Goal: Entertainment & Leisure: Consume media (video, audio)

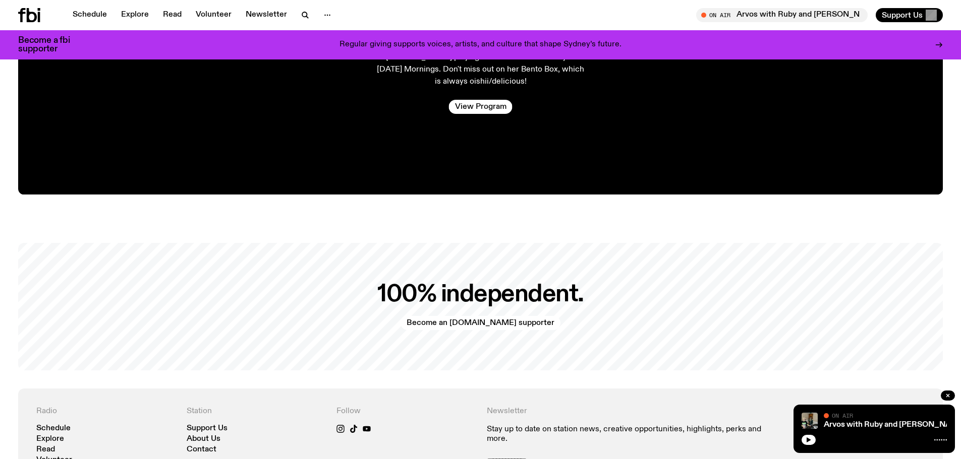
scroll to position [2448, 0]
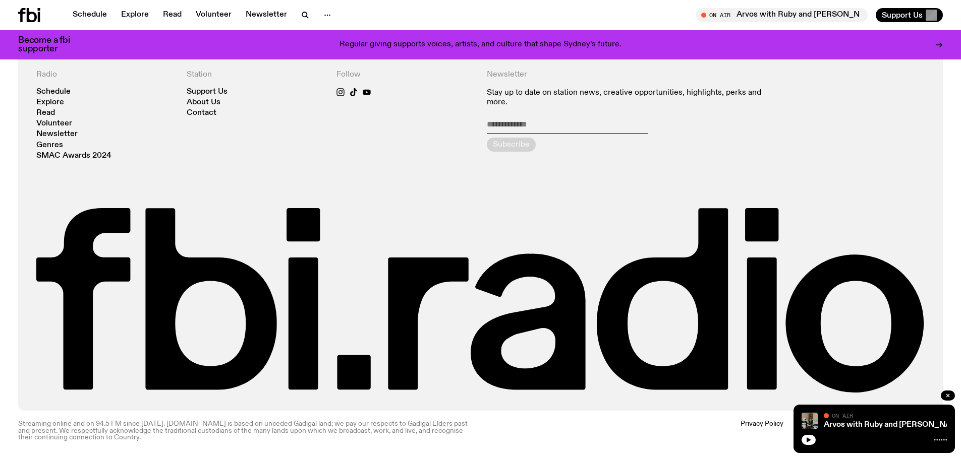
click at [93, 23] on div "Schedule Explore Read Volunteer Newsletter On Air Arvos with Ruby and Al Tune i…" at bounding box center [480, 15] width 961 height 30
click at [86, 12] on link "Schedule" at bounding box center [90, 15] width 46 height 14
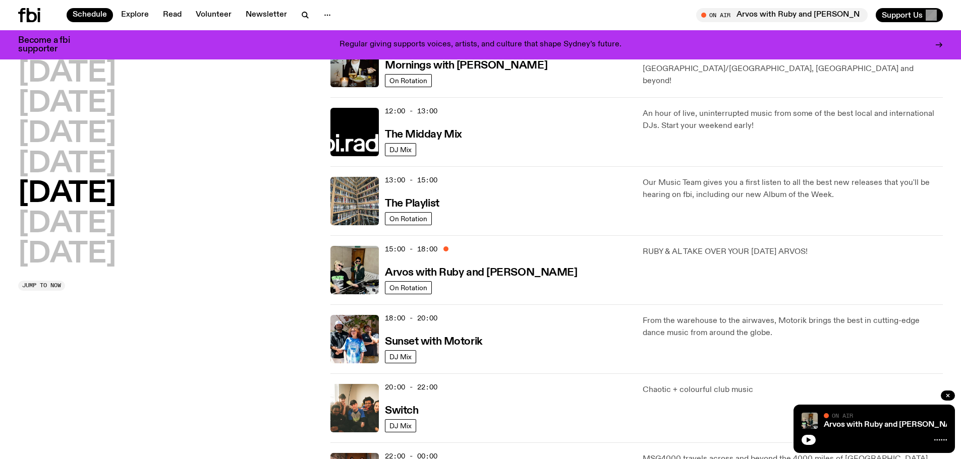
scroll to position [197, 0]
click at [415, 140] on h3 "The Midday Mix" at bounding box center [423, 135] width 77 height 11
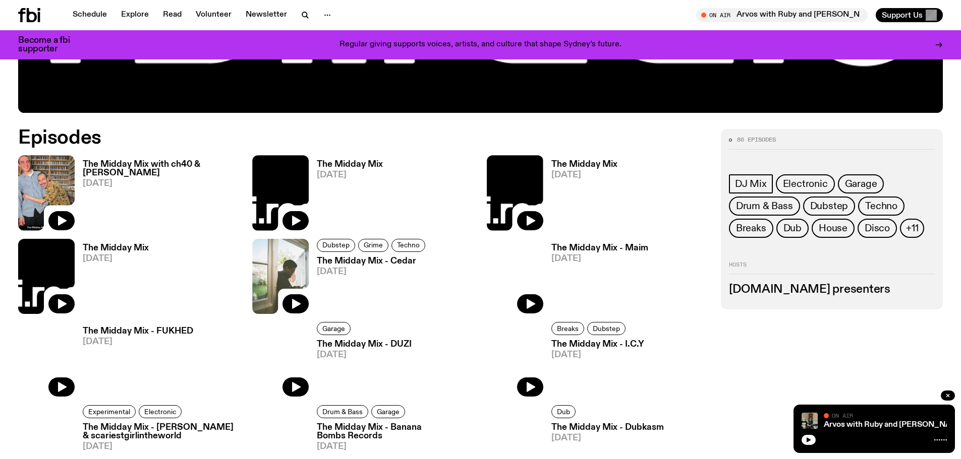
scroll to position [549, 0]
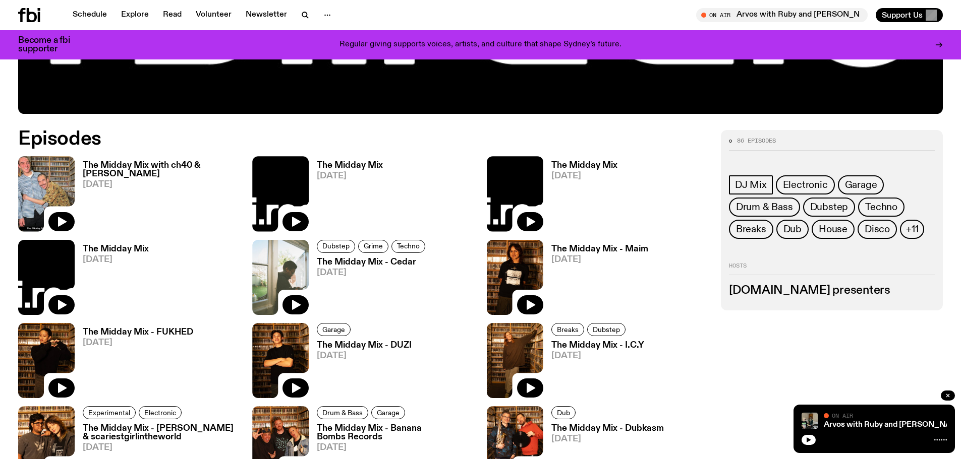
click at [145, 169] on h3 "The Midday Mix with ch40 & [PERSON_NAME]" at bounding box center [161, 169] width 157 height 17
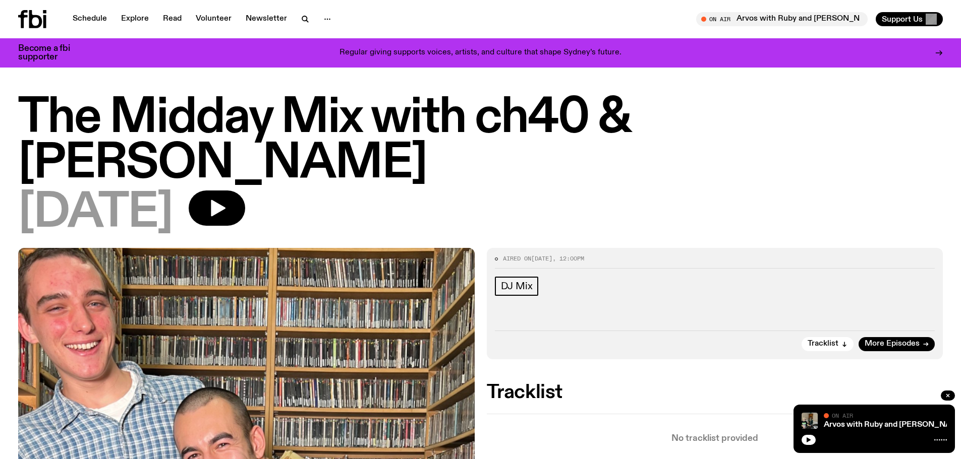
drag, startPoint x: 253, startPoint y: 169, endPoint x: 345, endPoint y: 176, distance: 92.5
click at [225, 200] on icon "button" at bounding box center [218, 208] width 15 height 17
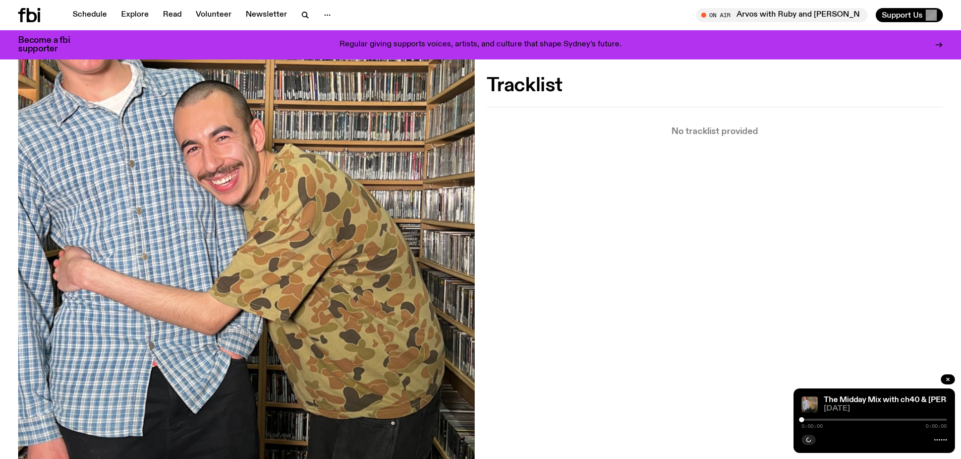
scroll to position [548, 0]
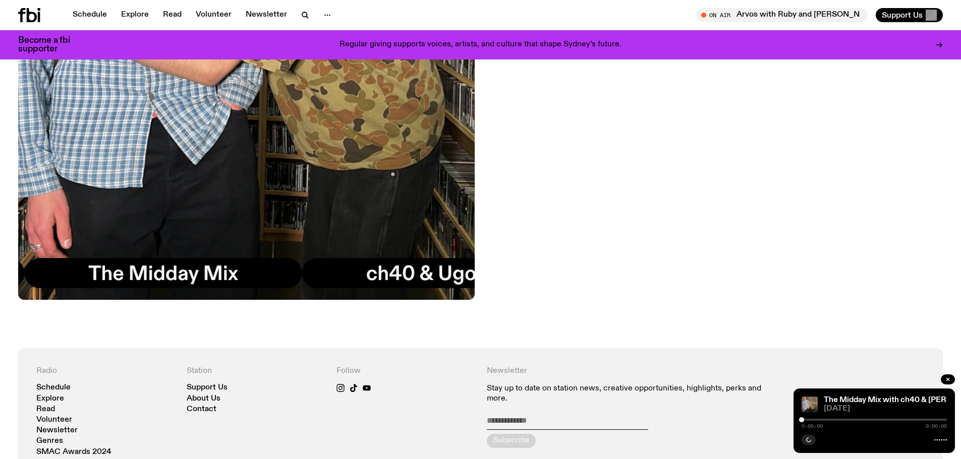
drag, startPoint x: 801, startPoint y: 420, endPoint x: 830, endPoint y: 420, distance: 28.8
click at [830, 420] on div at bounding box center [873, 420] width 145 height 2
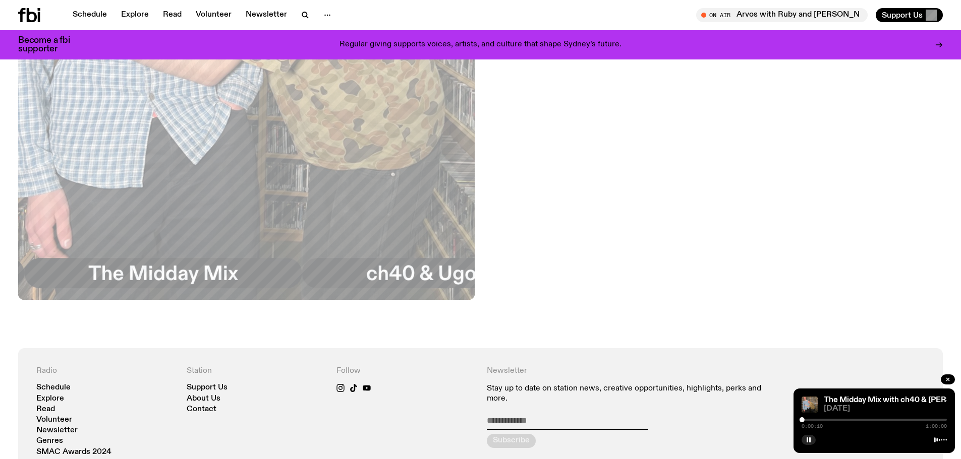
click at [593, 257] on div "Aired on [DATE] 12:00pm DJ Mix Tracklist More Episodes Tracklist No tracklist p…" at bounding box center [480, 20] width 961 height 657
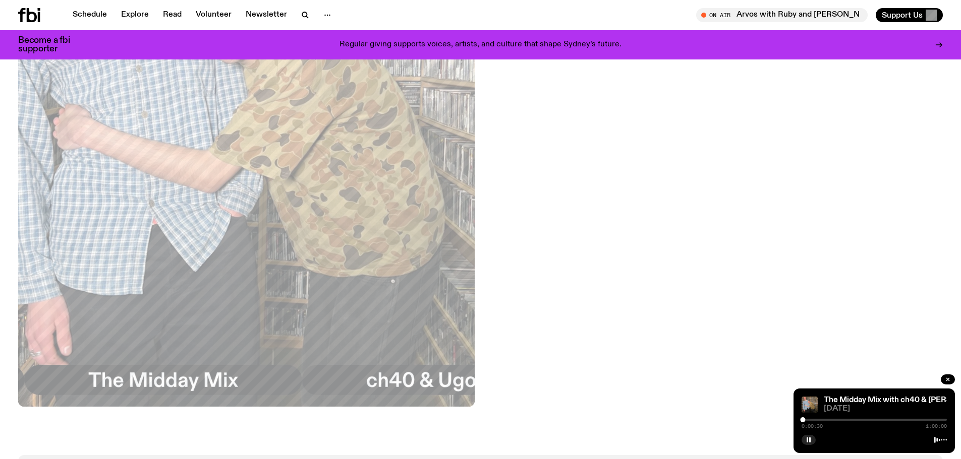
scroll to position [498, 0]
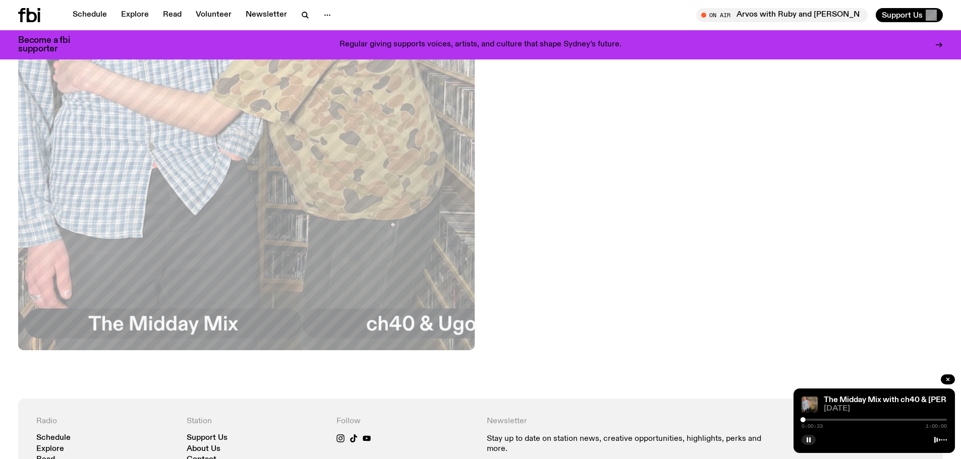
click at [811, 419] on div at bounding box center [873, 420] width 145 height 2
click at [820, 421] on div at bounding box center [873, 420] width 145 height 2
click at [833, 419] on div at bounding box center [873, 420] width 145 height 2
click at [849, 420] on div at bounding box center [873, 420] width 145 height 2
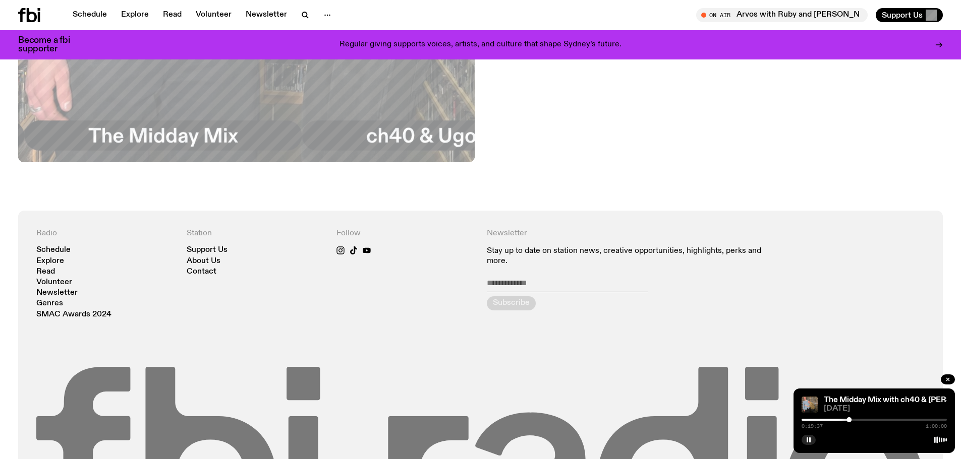
scroll to position [799, 0]
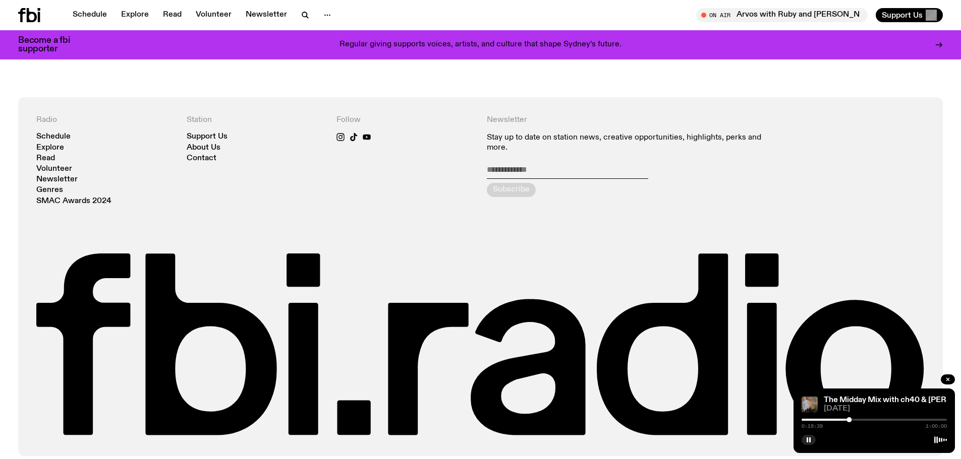
click at [867, 420] on div at bounding box center [873, 420] width 145 height 2
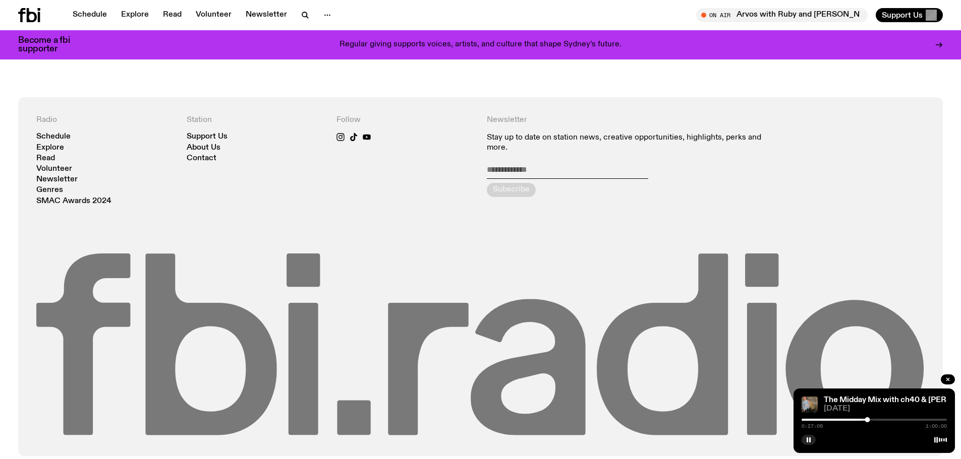
click at [443, 303] on icon at bounding box center [480, 346] width 888 height 185
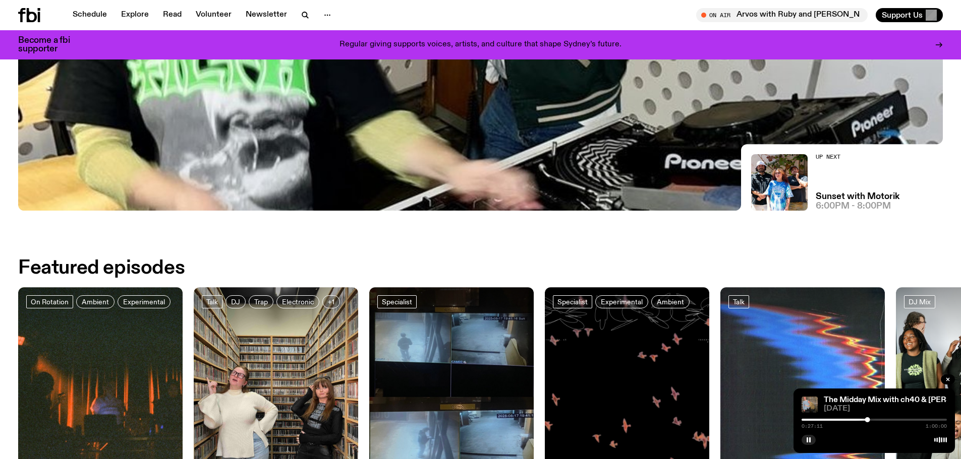
scroll to position [700, 0]
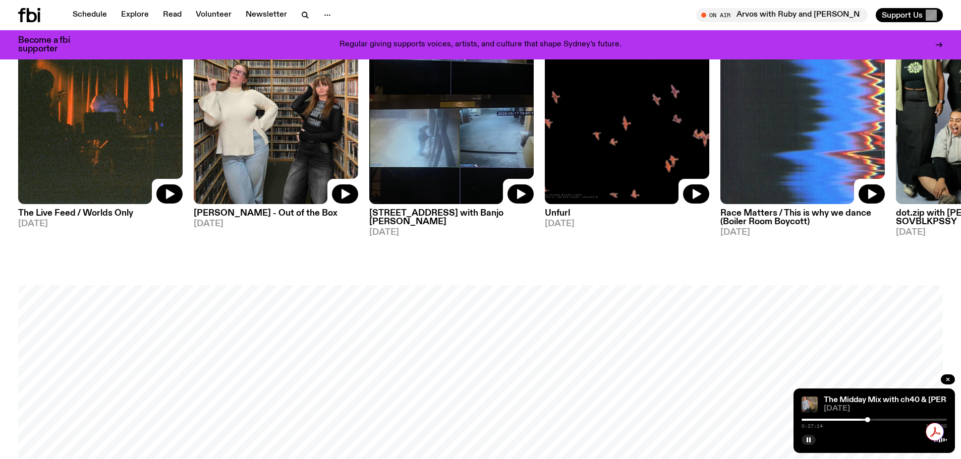
click at [897, 419] on div at bounding box center [873, 420] width 145 height 2
click at [73, 7] on div "Schedule Explore Read Volunteer Newsletter On Air Arvos with Ruby and Al Tune i…" at bounding box center [480, 15] width 961 height 30
click at [87, 14] on link "Schedule" at bounding box center [90, 15] width 46 height 14
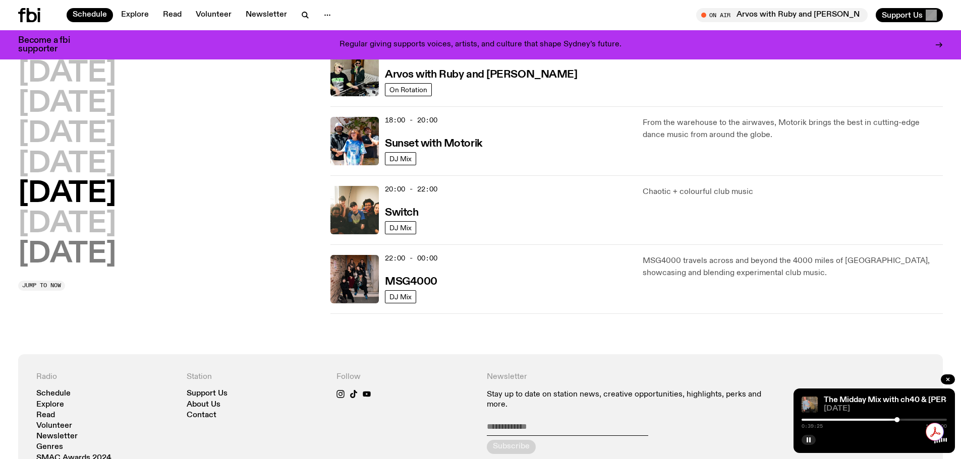
click at [93, 241] on h2 "[DATE]" at bounding box center [67, 255] width 98 height 28
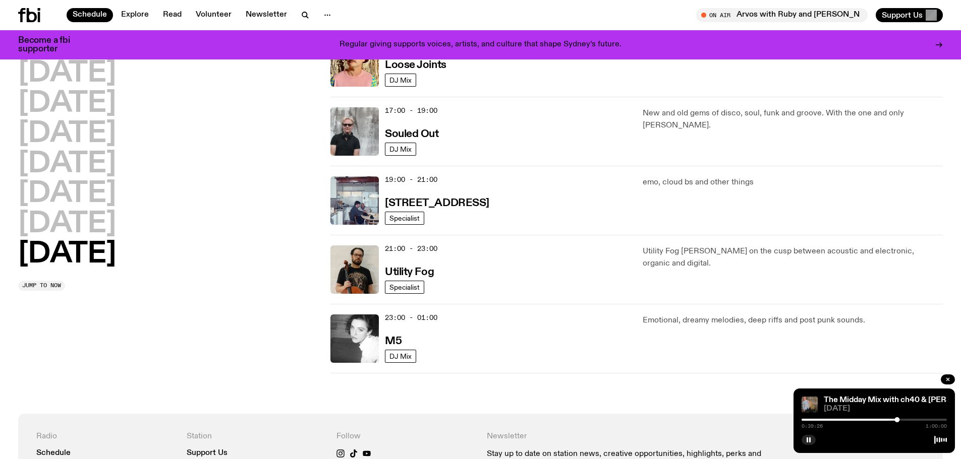
scroll to position [734, 0]
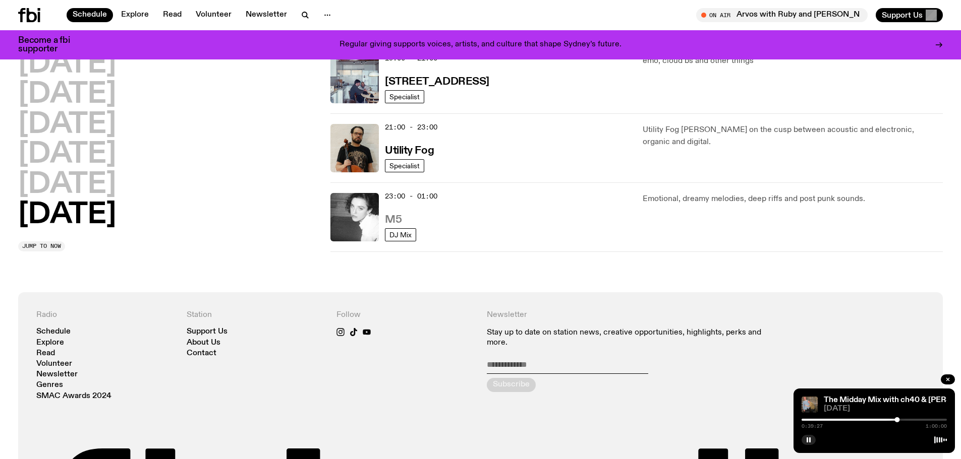
click at [401, 215] on h3 "M5" at bounding box center [393, 220] width 17 height 11
click at [396, 216] on h3 "M5" at bounding box center [393, 220] width 17 height 11
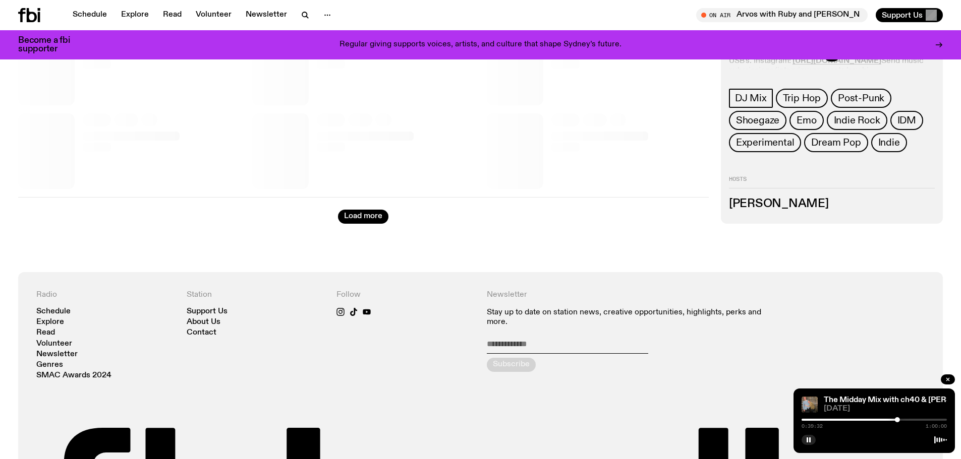
scroll to position [597, 0]
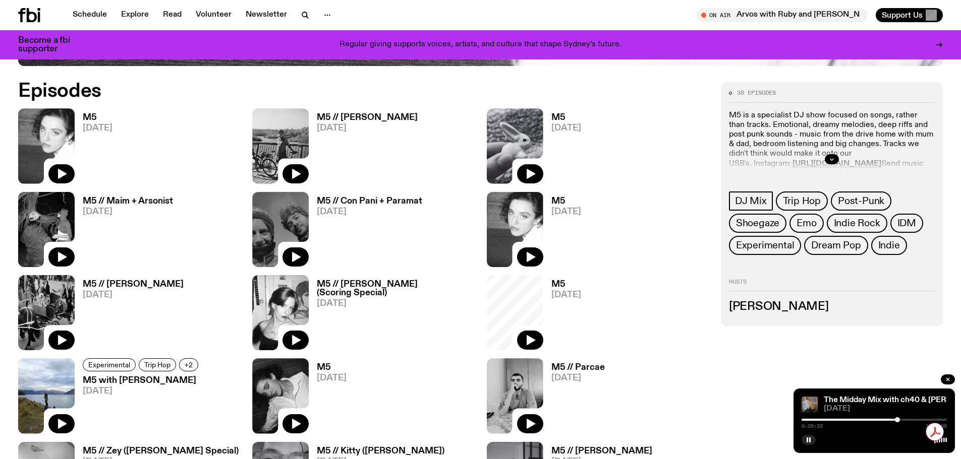
click at [145, 284] on h3 "M5 // [PERSON_NAME]" at bounding box center [133, 284] width 101 height 9
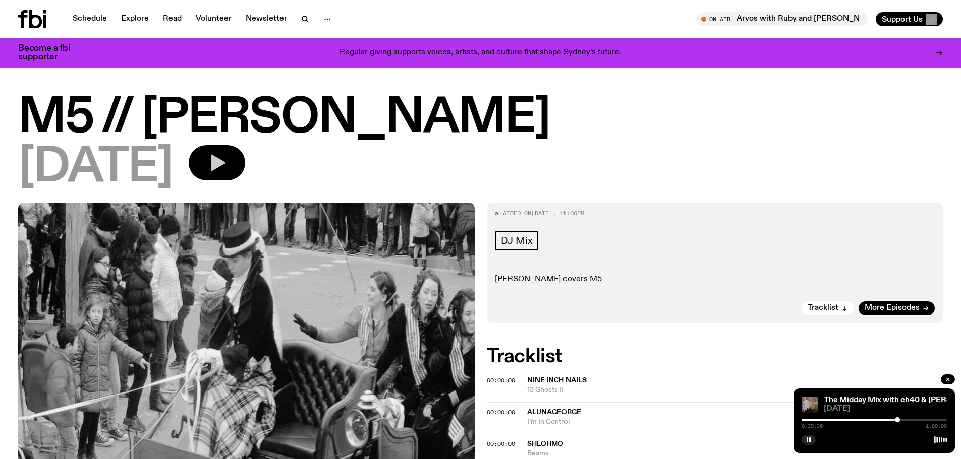
click at [225, 157] on icon "button" at bounding box center [218, 163] width 15 height 17
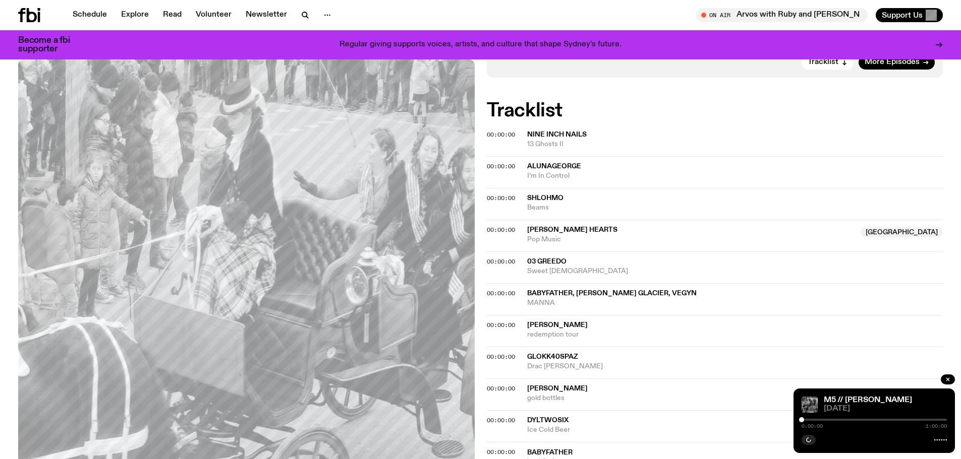
scroll to position [195, 0]
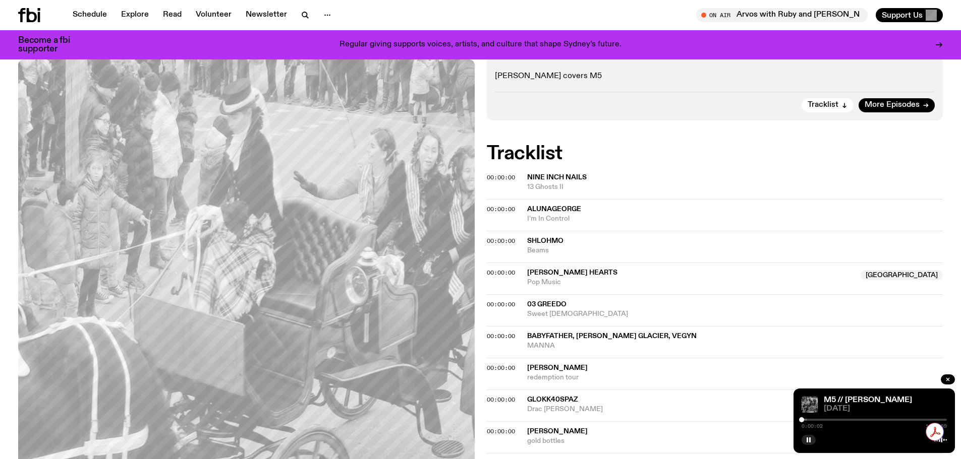
click at [802, 420] on div at bounding box center [801, 420] width 5 height 5
click at [806, 418] on div "0:00:50 1:59:59" at bounding box center [873, 423] width 145 height 12
click at [805, 420] on div at bounding box center [734, 420] width 145 height 2
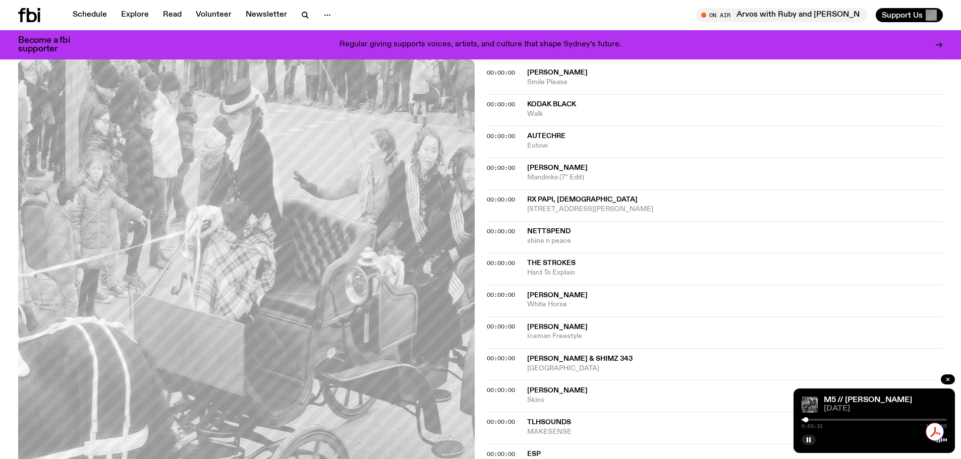
scroll to position [1105, 0]
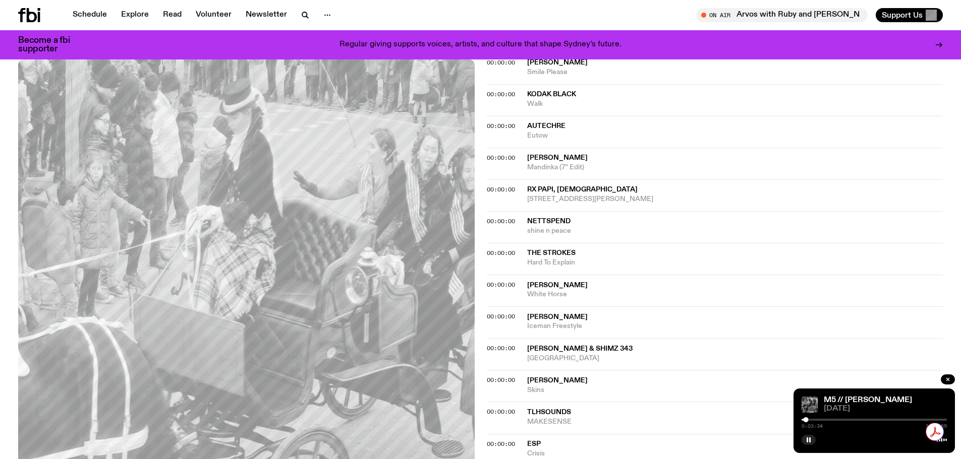
click at [809, 419] on div at bounding box center [873, 420] width 145 height 2
click at [817, 420] on div at bounding box center [873, 420] width 145 height 2
click at [821, 420] on div at bounding box center [873, 420] width 145 height 2
click at [824, 420] on div at bounding box center [873, 420] width 145 height 2
click at [827, 419] on div at bounding box center [873, 420] width 145 height 2
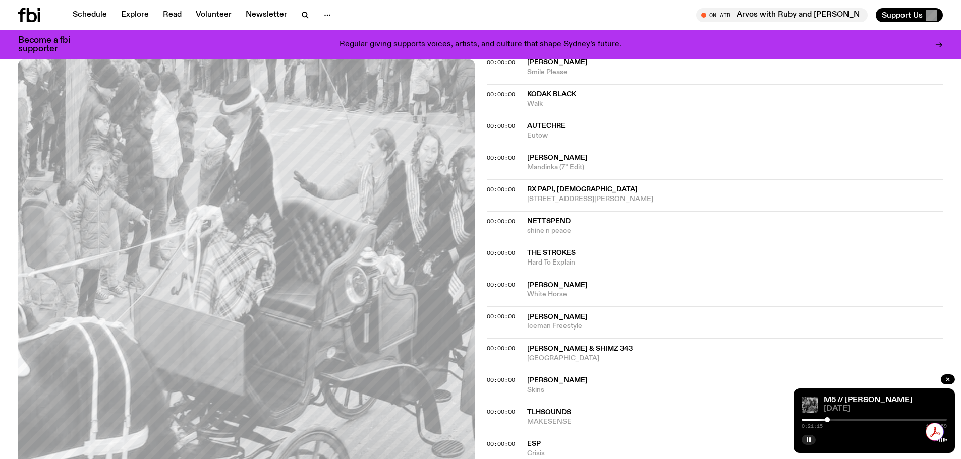
click at [830, 419] on div at bounding box center [873, 420] width 145 height 2
click at [833, 419] on div at bounding box center [873, 420] width 145 height 2
click at [838, 419] on div at bounding box center [873, 420] width 145 height 2
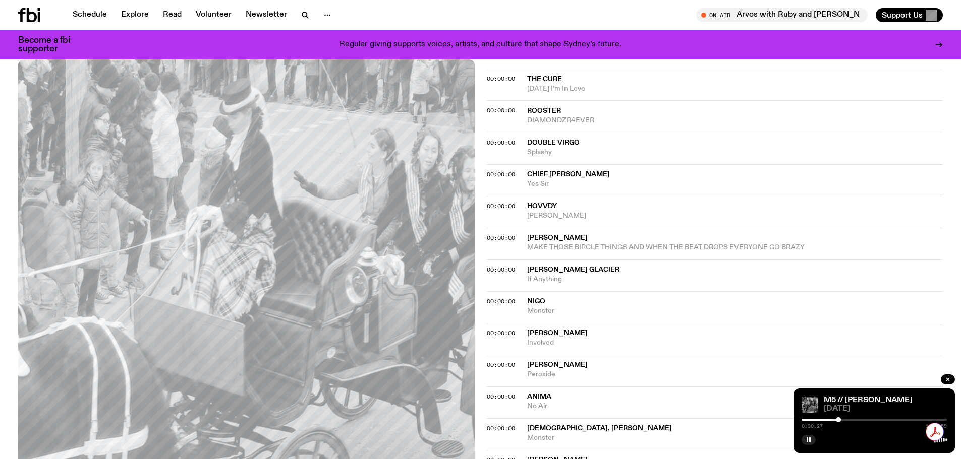
scroll to position [702, 0]
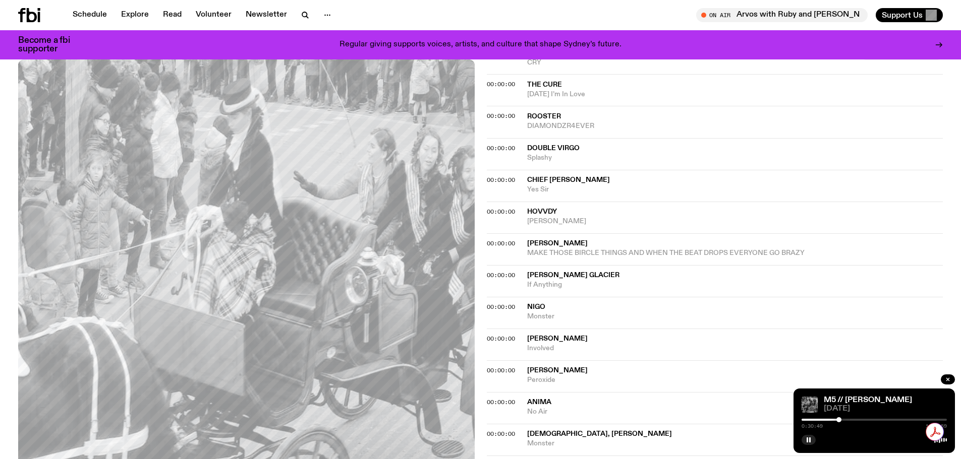
click at [839, 418] on div at bounding box center [838, 420] width 5 height 5
click at [840, 418] on div at bounding box center [839, 420] width 5 height 5
click at [839, 418] on div at bounding box center [839, 420] width 5 height 5
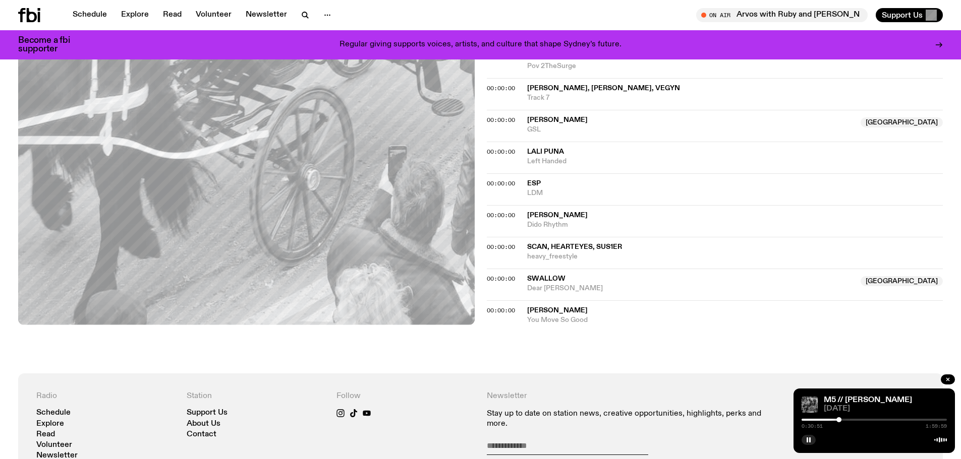
scroll to position [1710, 0]
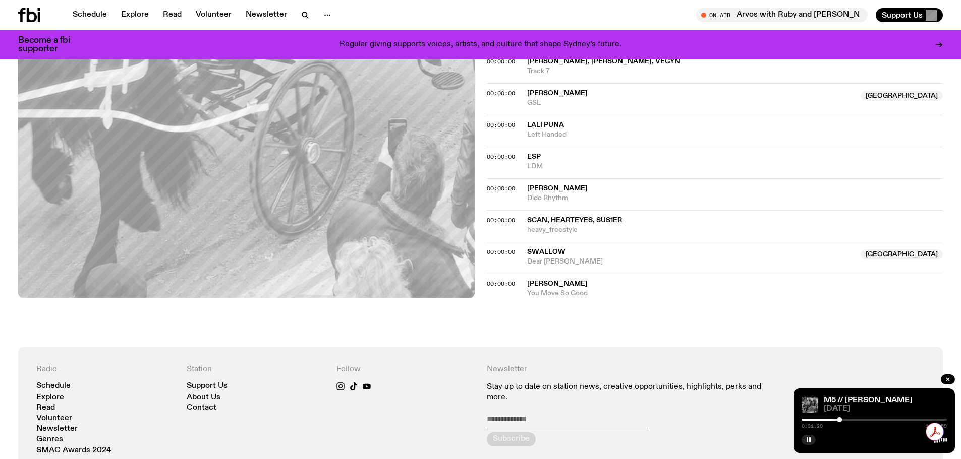
click at [841, 420] on div at bounding box center [839, 420] width 5 height 5
click at [842, 421] on div at bounding box center [841, 420] width 5 height 5
click at [842, 421] on div at bounding box center [842, 420] width 5 height 5
click at [844, 421] on div at bounding box center [843, 420] width 5 height 5
click at [845, 422] on div at bounding box center [843, 420] width 5 height 5
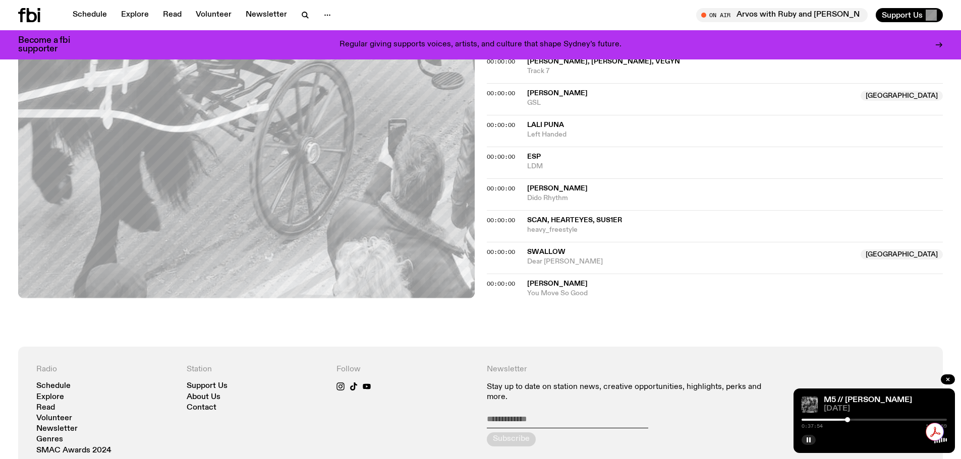
click at [847, 422] on div at bounding box center [847, 420] width 5 height 5
click at [848, 420] on div at bounding box center [847, 420] width 5 height 5
click at [848, 420] on div at bounding box center [848, 420] width 5 height 5
click at [850, 420] on div at bounding box center [848, 420] width 5 height 5
click at [850, 420] on div at bounding box center [849, 420] width 5 height 5
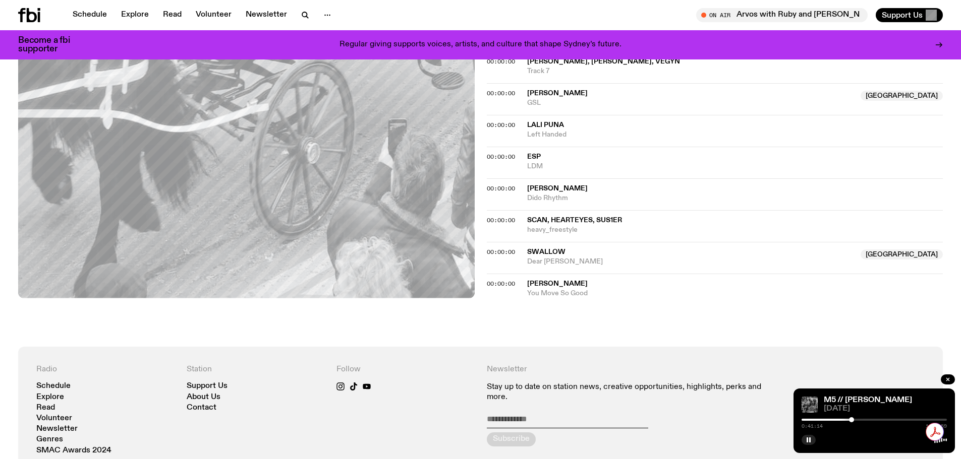
click at [851, 420] on div at bounding box center [851, 420] width 5 height 5
click at [852, 420] on div at bounding box center [852, 420] width 5 height 5
click at [852, 421] on div at bounding box center [851, 420] width 5 height 5
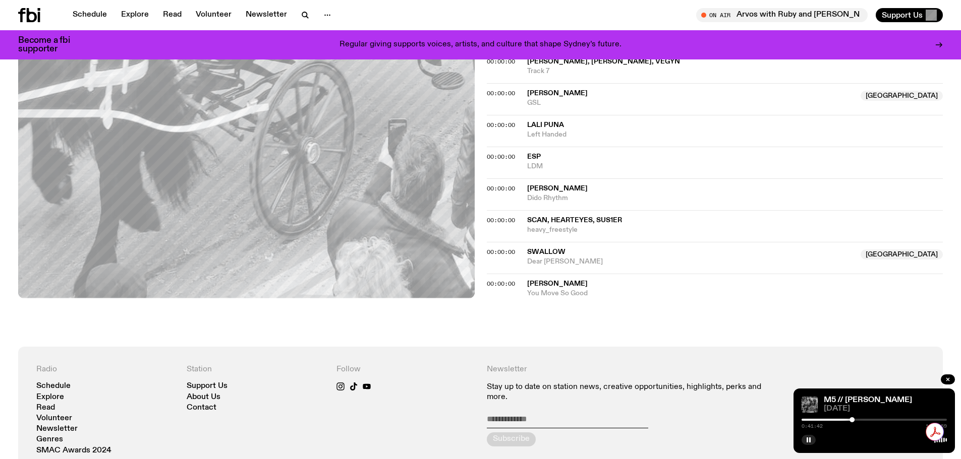
click at [850, 420] on div at bounding box center [851, 420] width 5 height 5
click at [850, 419] on div at bounding box center [850, 420] width 5 height 5
click at [852, 419] on div at bounding box center [851, 420] width 5 height 5
click at [851, 419] on div at bounding box center [851, 420] width 5 height 5
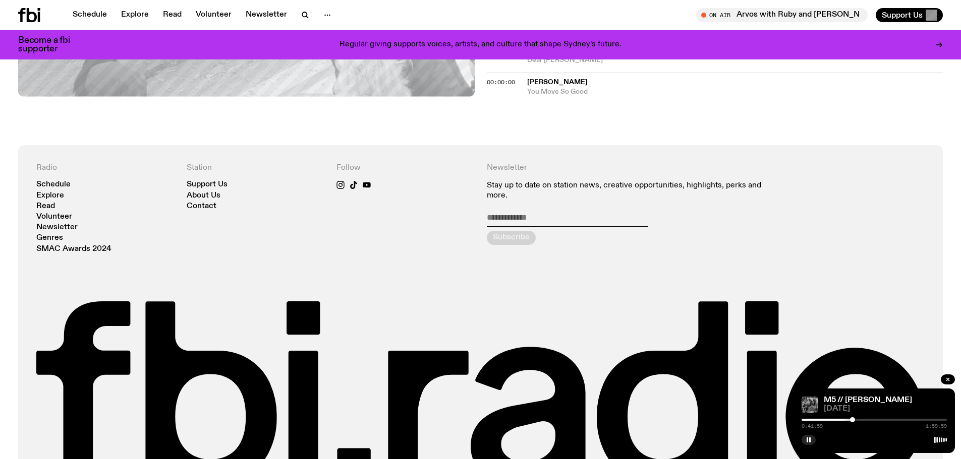
scroll to position [1862, 0]
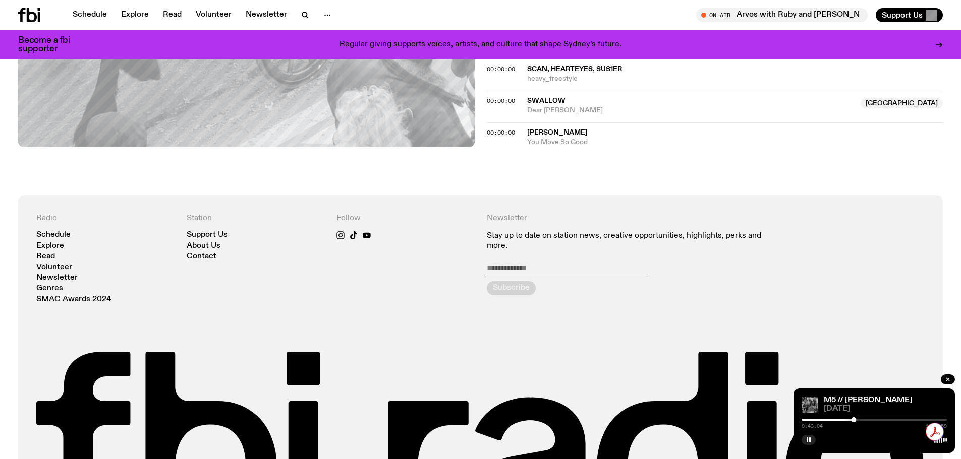
click at [663, 207] on div "Radio Schedule Explore Read Volunteer Newsletter Genres SMAC Awards 2024 Statio…" at bounding box center [480, 375] width 925 height 359
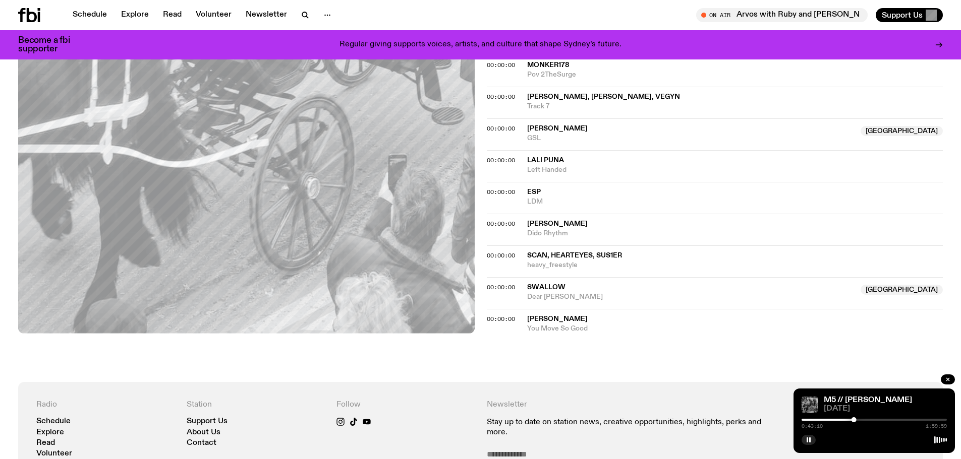
scroll to position [1559, 0]
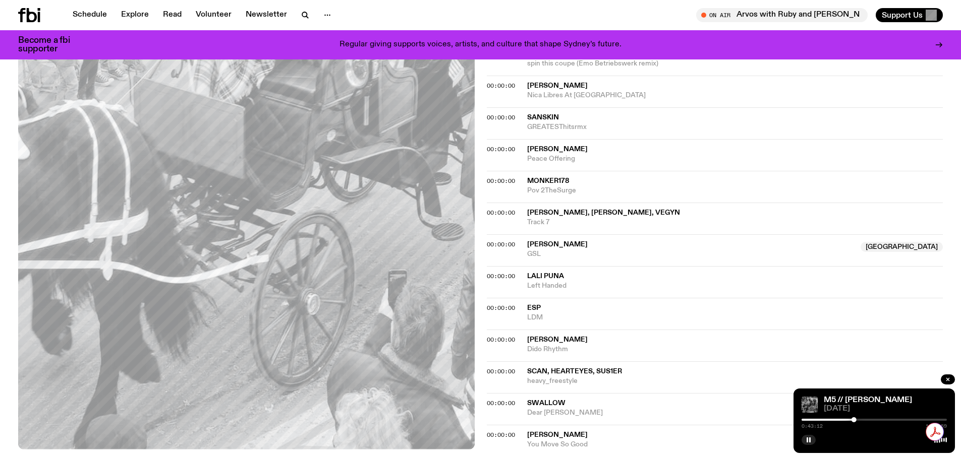
click at [854, 420] on div at bounding box center [853, 420] width 5 height 5
click at [811, 442] on icon "button" at bounding box center [808, 440] width 6 height 6
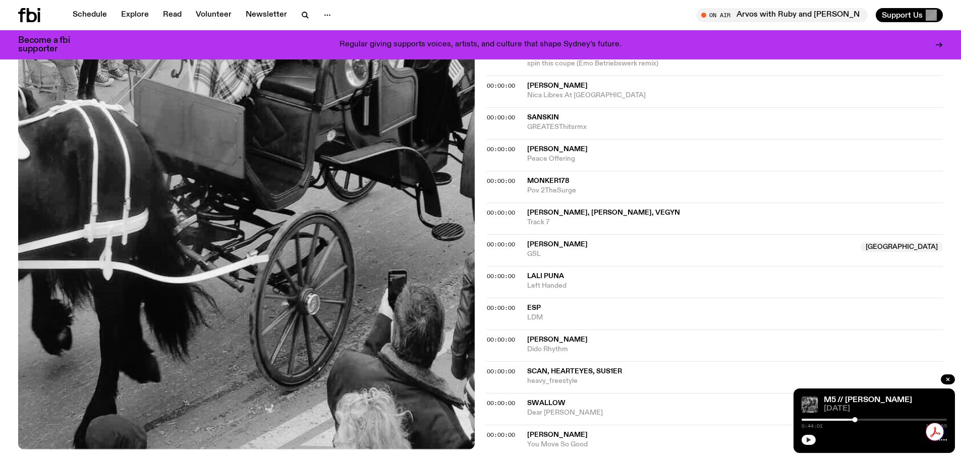
drag, startPoint x: 82, startPoint y: 7, endPoint x: 79, endPoint y: 23, distance: 15.9
click at [82, 9] on div "Schedule Explore Read Volunteer Newsletter On Air Arvos with Ruby and Al Tune i…" at bounding box center [480, 15] width 961 height 30
click at [90, 12] on link "Schedule" at bounding box center [90, 15] width 46 height 14
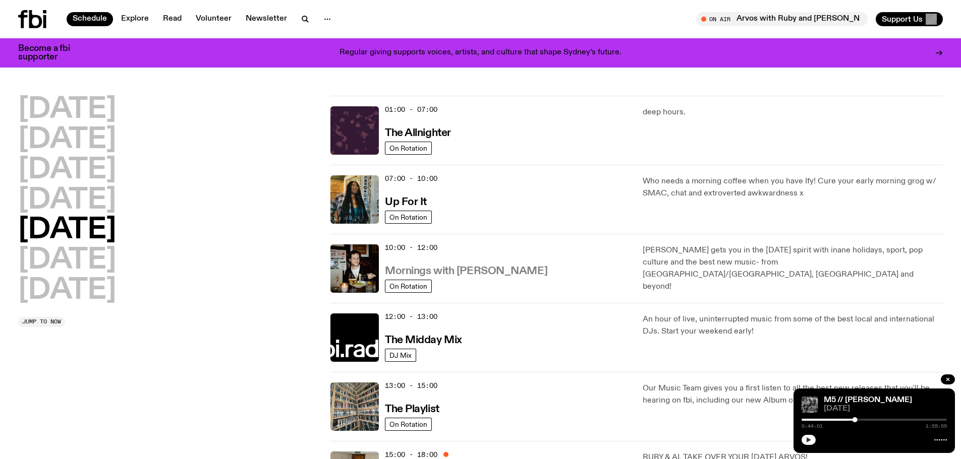
click at [454, 271] on h3 "Mornings with [PERSON_NAME]" at bounding box center [466, 271] width 162 height 11
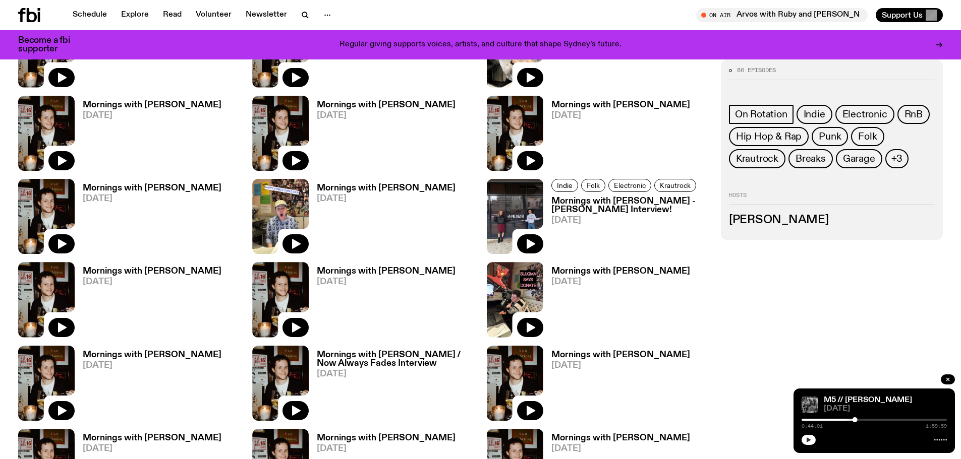
scroll to position [593, 0]
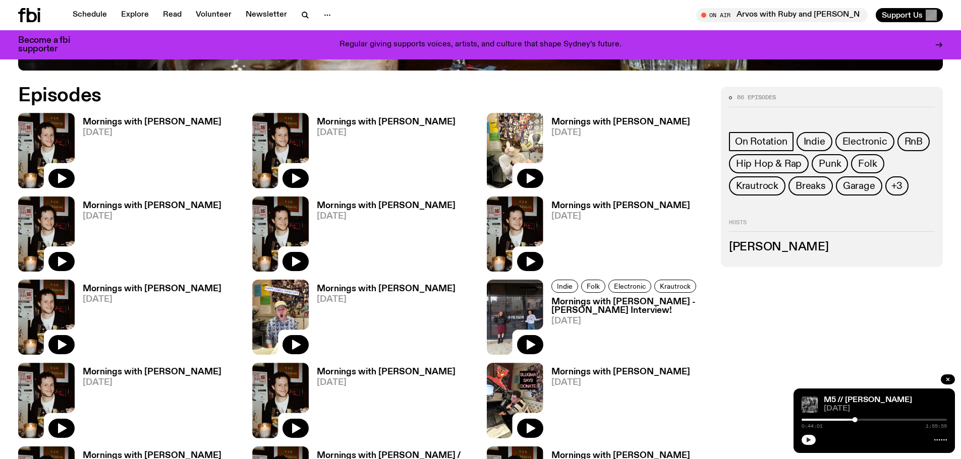
click at [134, 121] on h3 "Mornings with [PERSON_NAME]" at bounding box center [152, 122] width 139 height 9
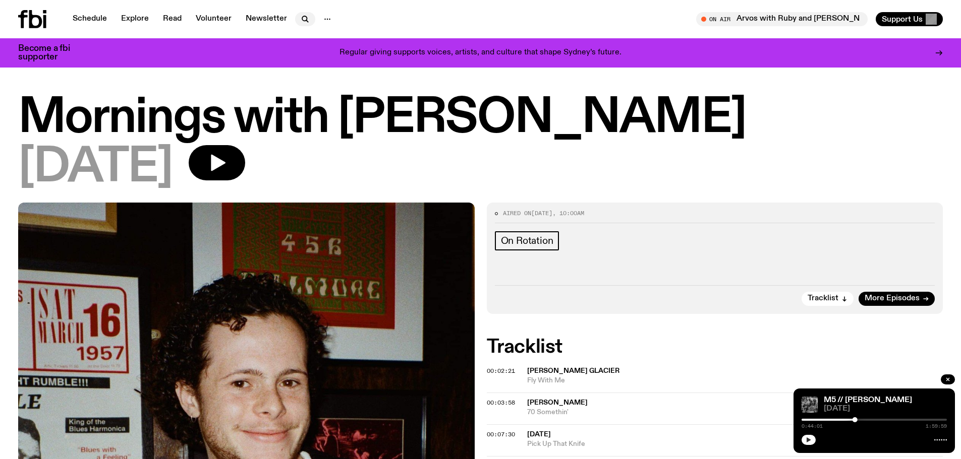
click at [302, 17] on icon "button" at bounding box center [304, 18] width 5 height 5
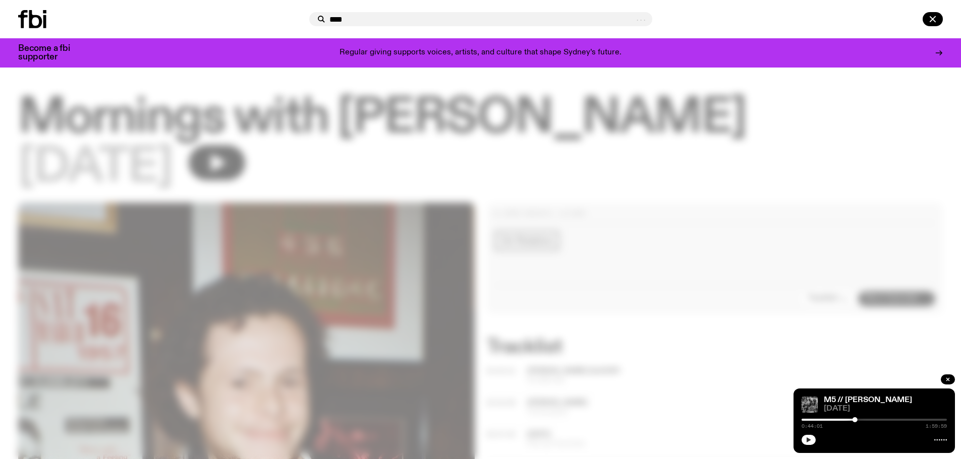
type input "****"
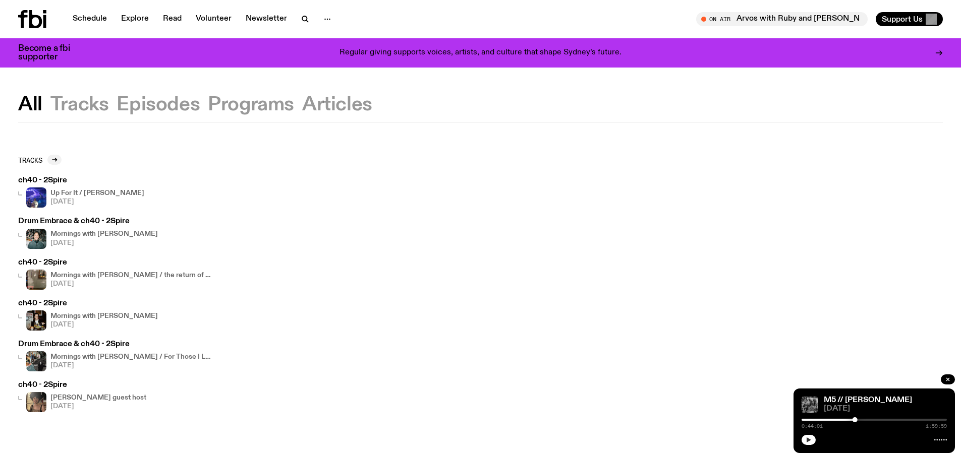
click at [61, 179] on h3 "ch40 - 2Spire" at bounding box center [81, 181] width 126 height 8
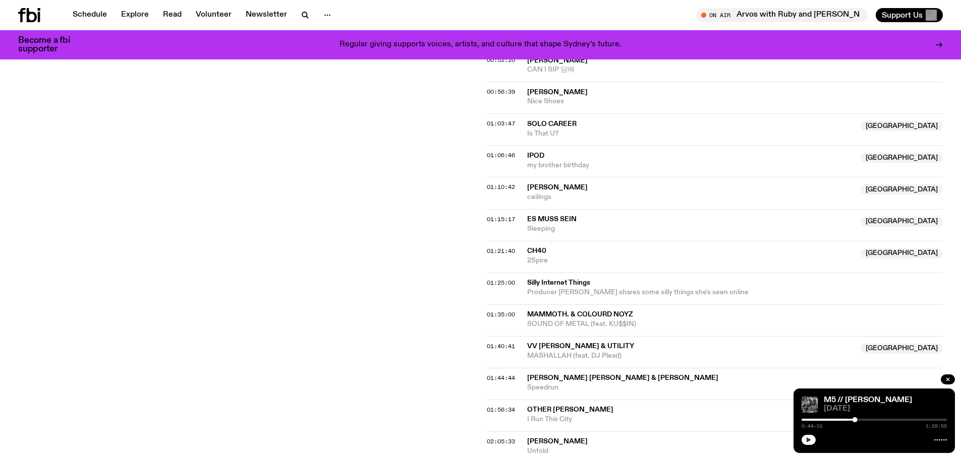
scroll to position [850, 0]
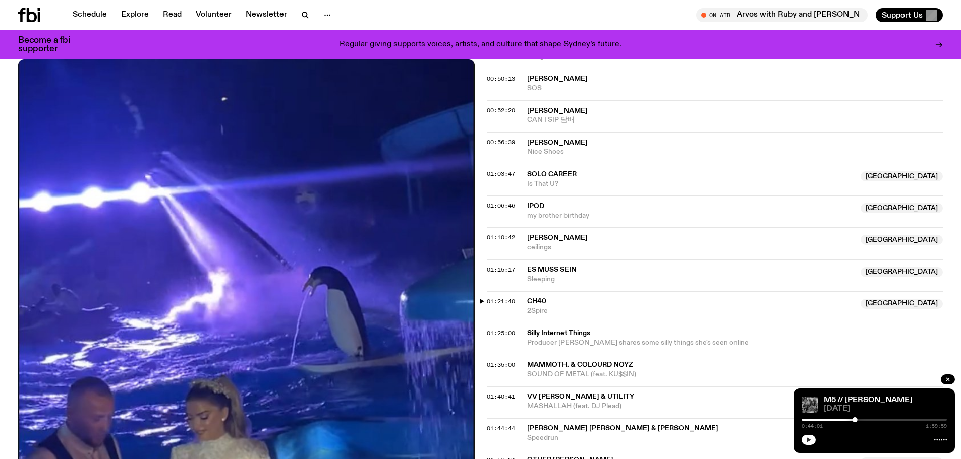
click at [497, 303] on span "01:21:40" at bounding box center [501, 302] width 28 height 8
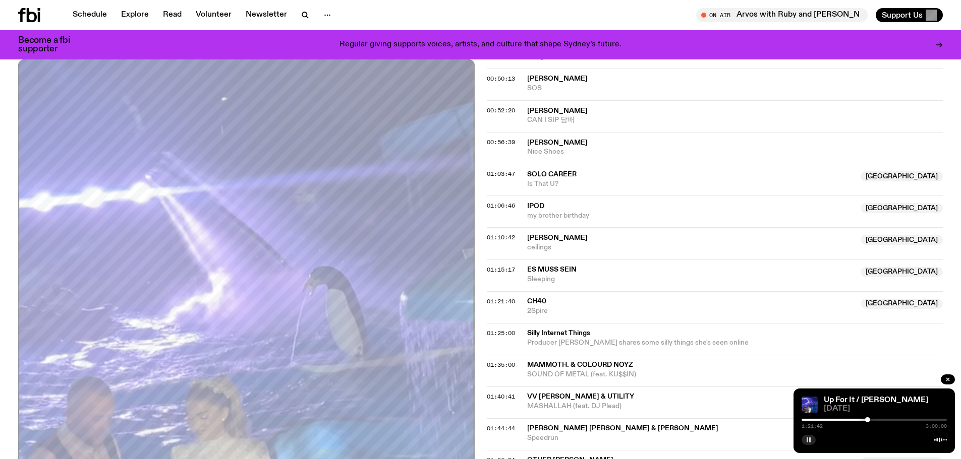
click at [869, 420] on div at bounding box center [867, 420] width 5 height 5
click at [42, 14] on div at bounding box center [42, 15] width 48 height 14
click at [34, 15] on icon at bounding box center [32, 15] width 10 height 14
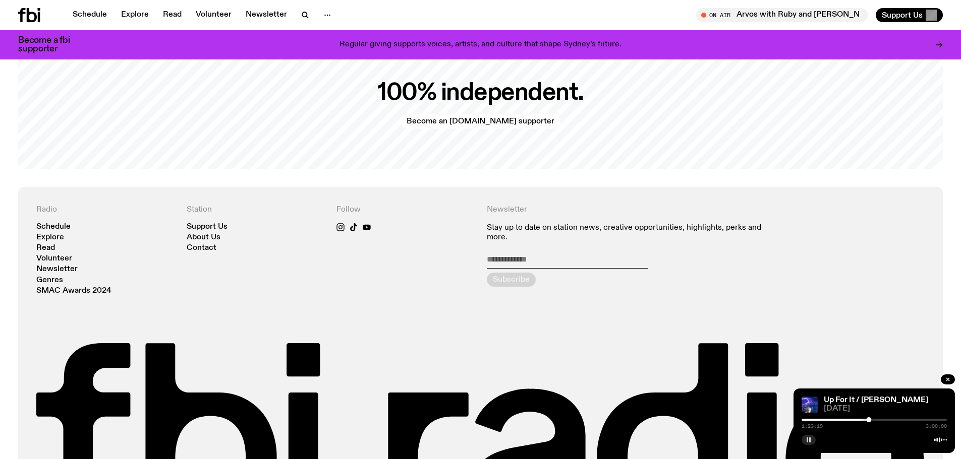
scroll to position [2448, 0]
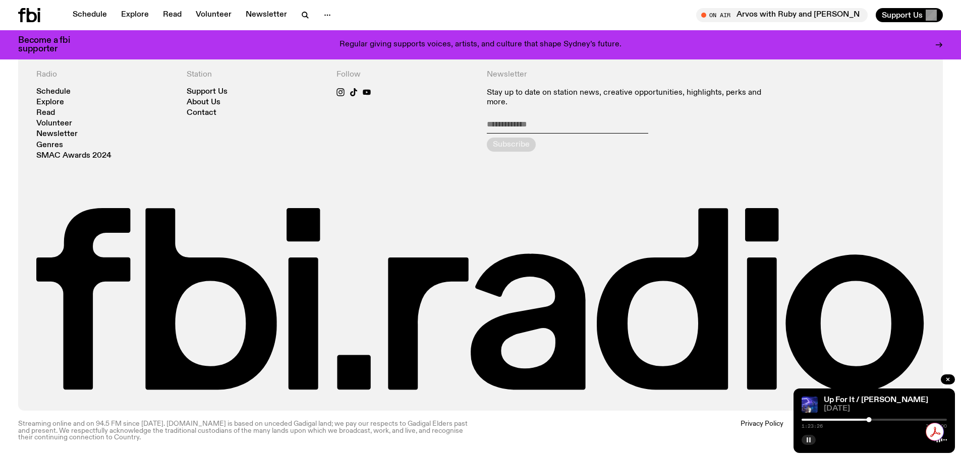
click at [869, 420] on div at bounding box center [869, 420] width 5 height 5
click at [871, 420] on div at bounding box center [869, 420] width 5 height 5
click at [871, 422] on div at bounding box center [870, 420] width 5 height 5
click at [870, 422] on div at bounding box center [869, 420] width 5 height 5
click at [925, 17] on button "Support Us" at bounding box center [909, 15] width 67 height 14
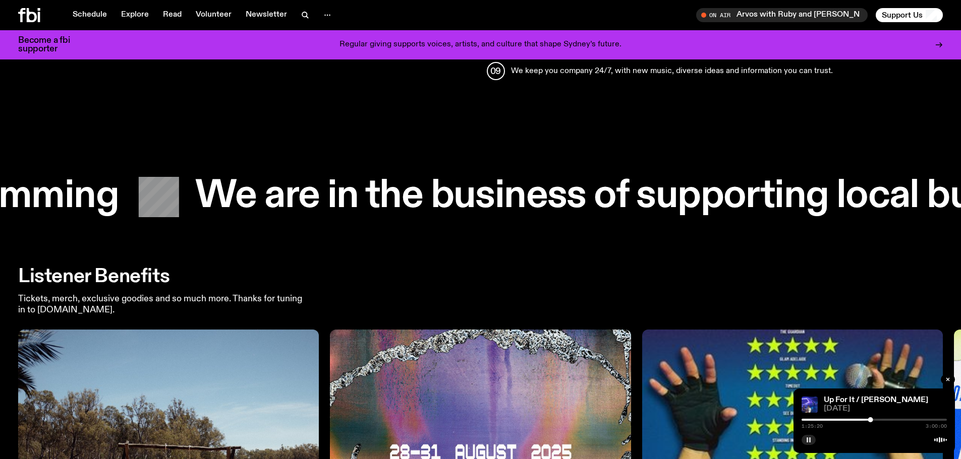
scroll to position [1203, 0]
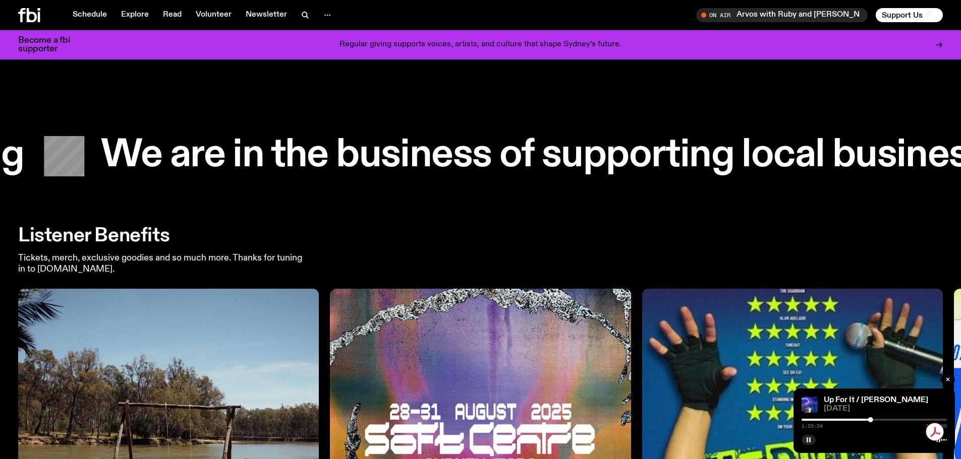
click at [532, 228] on div "Listener Benefits Tickets, merch, exclusive goodies and so much more. Thanks fo…" at bounding box center [480, 251] width 925 height 48
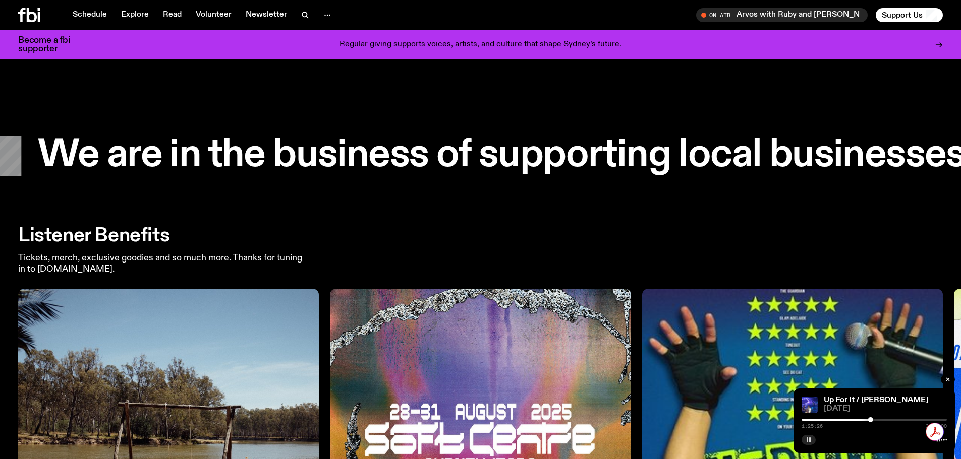
click at [618, 227] on h2 "Listener Benefits" at bounding box center [480, 236] width 925 height 18
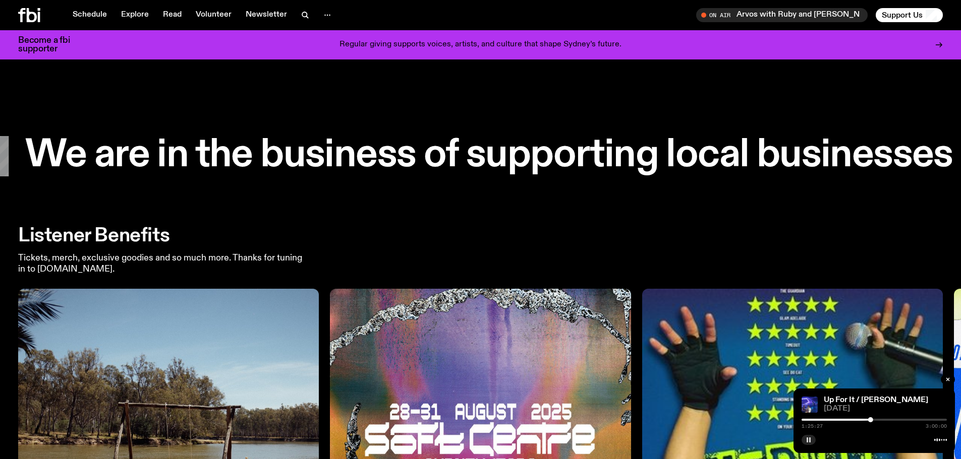
scroll to position [1506, 0]
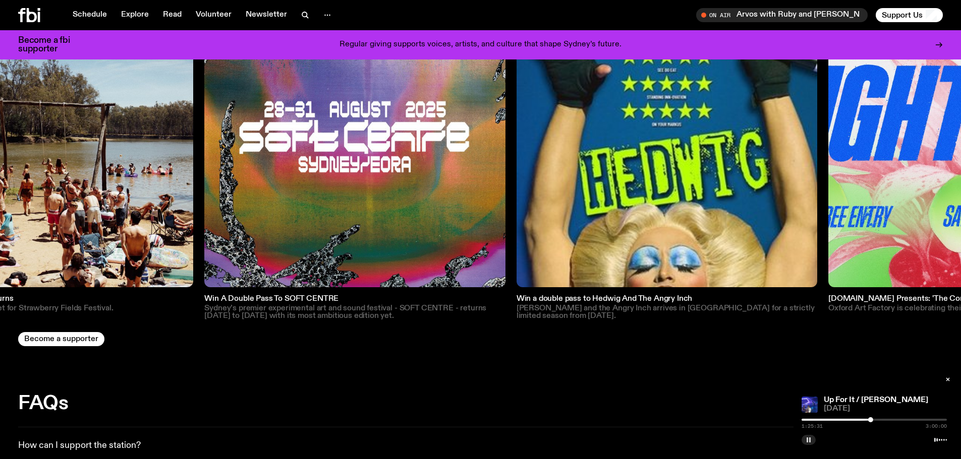
drag, startPoint x: 571, startPoint y: 140, endPoint x: 42, endPoint y: 165, distance: 529.7
click at [204, 165] on img at bounding box center [354, 136] width 301 height 301
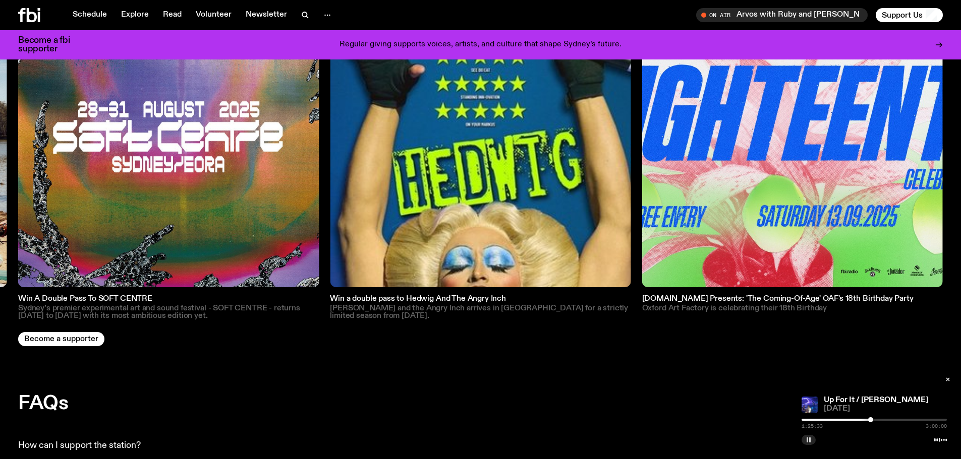
click at [732, 169] on img at bounding box center [792, 136] width 301 height 301
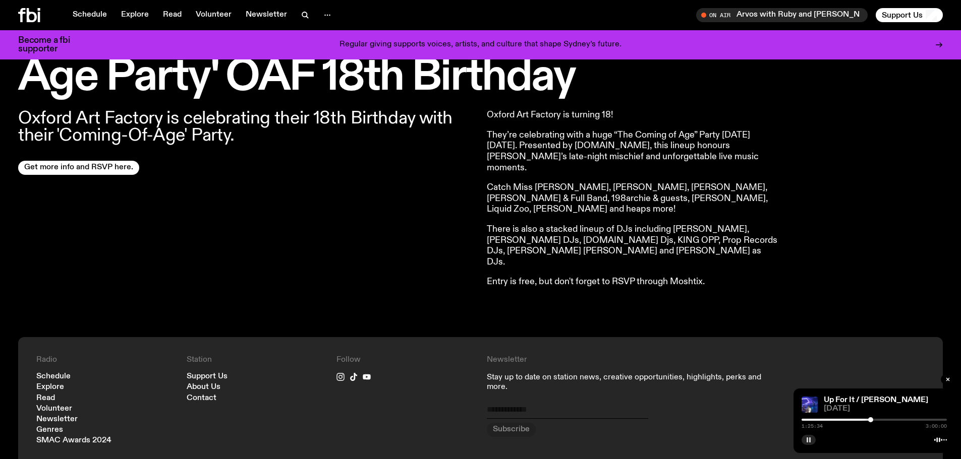
scroll to position [345, 0]
click at [104, 175] on link "Get more info and RSVP here." at bounding box center [78, 168] width 121 height 14
